Goal: Navigation & Orientation: Find specific page/section

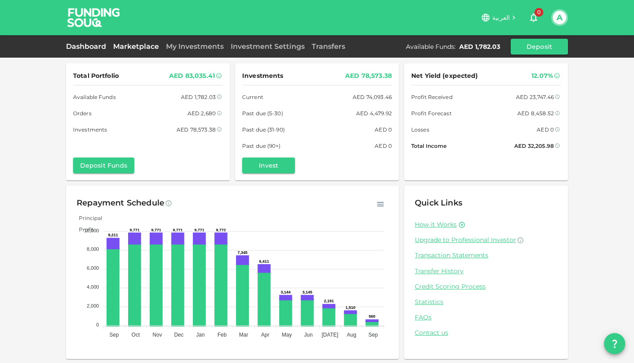
click at [140, 43] on link "Marketplace" at bounding box center [136, 46] width 53 height 8
